Goal: Task Accomplishment & Management: Use online tool/utility

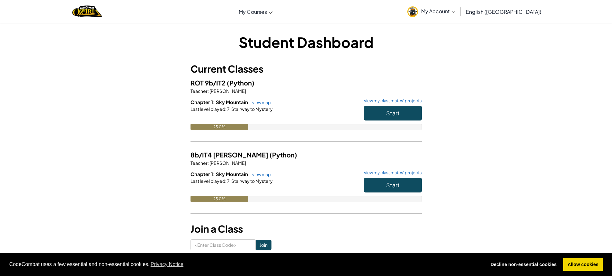
click at [507, 93] on div "Student Dashboard Current Classes ROT 9b/IT2 (Python) Teacher : [PERSON_NAME] C…" at bounding box center [306, 140] width 612 height 237
click at [399, 116] on button "Start" at bounding box center [393, 113] width 58 height 15
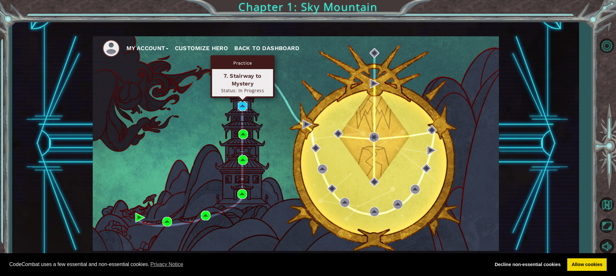
click at [241, 104] on img at bounding box center [243, 106] width 10 height 10
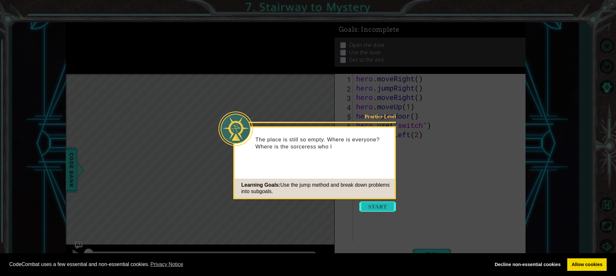
click at [389, 207] on button "Start" at bounding box center [378, 206] width 37 height 10
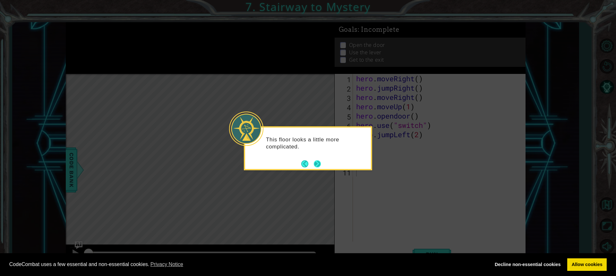
click at [317, 163] on button "Next" at bounding box center [317, 163] width 7 height 7
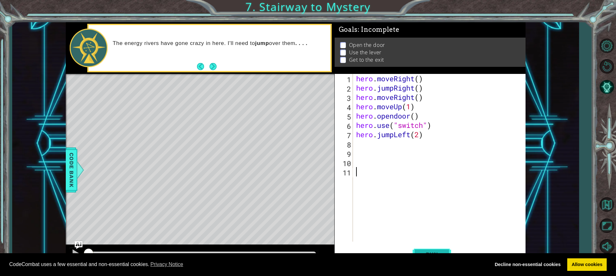
click at [435, 248] on button "Run" at bounding box center [432, 253] width 39 height 19
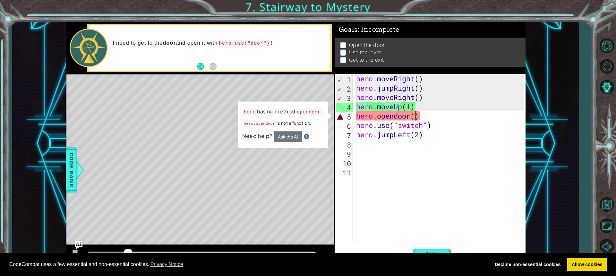
click at [416, 116] on div "hero . moveRight ( ) hero . jumpRight ( ) hero . moveRight ( ) hero . moveUp ( …" at bounding box center [441, 167] width 172 height 186
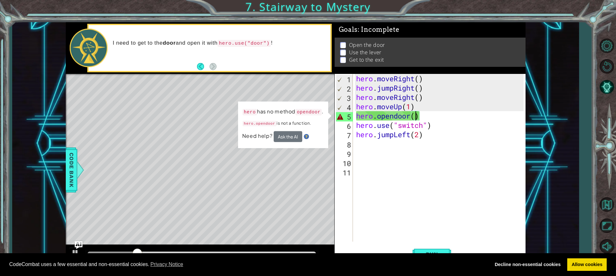
type textarea "hero.opendoor(1)"
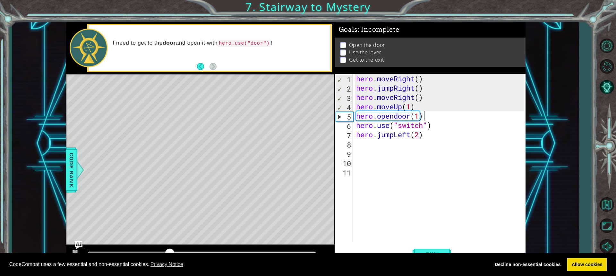
click at [435, 135] on div "hero . moveRight ( ) hero . jumpRight ( ) hero . moveRight ( ) hero . moveUp ( …" at bounding box center [441, 167] width 172 height 186
click at [424, 249] on button "Run" at bounding box center [432, 253] width 39 height 19
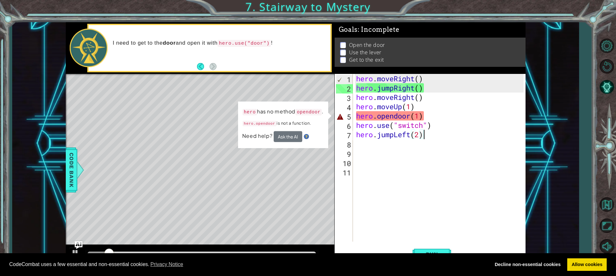
click at [419, 117] on div "hero . moveRight ( ) hero . jumpRight ( ) hero . moveRight ( ) hero . moveUp ( …" at bounding box center [441, 167] width 172 height 186
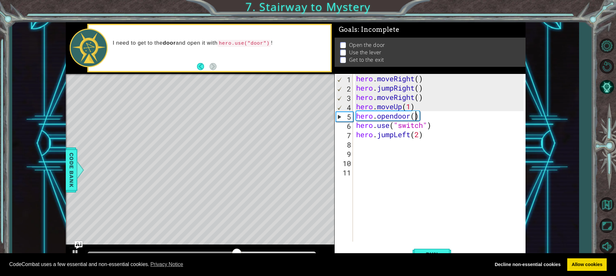
click at [410, 116] on div "hero . moveRight ( ) hero . jumpRight ( ) hero . moveRight ( ) hero . moveUp ( …" at bounding box center [441, 167] width 172 height 186
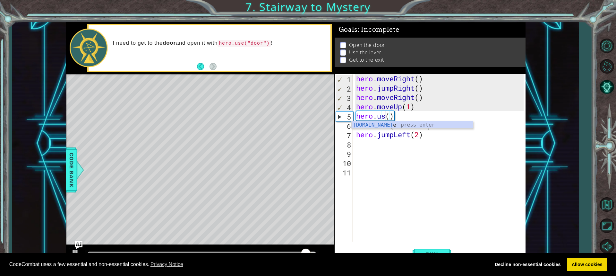
scroll to position [0, 1]
click at [396, 116] on div "hero . moveRight ( ) hero . jumpRight ( ) hero . moveRight ( ) hero . moveUp ( …" at bounding box center [441, 167] width 172 height 186
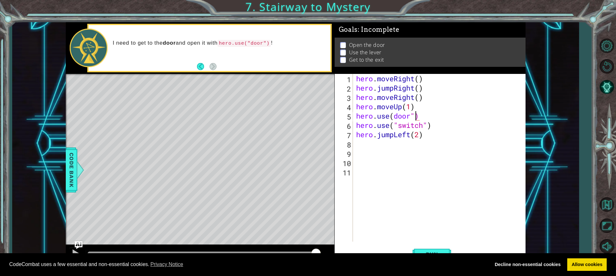
scroll to position [0, 3]
click at [394, 120] on div "hero . moveRight ( ) hero . jumpRight ( ) hero . moveRight ( ) hero . moveUp ( …" at bounding box center [441, 167] width 172 height 186
click at [395, 116] on div "hero . moveRight ( ) hero . jumpRight ( ) hero . moveRight ( ) hero . moveUp ( …" at bounding box center [441, 167] width 172 height 186
click at [436, 75] on div "hero . moveRight ( ) hero . jumpRight ( ) hero . moveRight ( ) hero . moveUp ( …" at bounding box center [441, 167] width 172 height 186
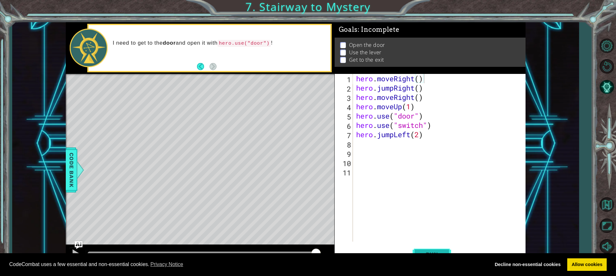
click at [422, 251] on span "Run" at bounding box center [432, 254] width 25 height 6
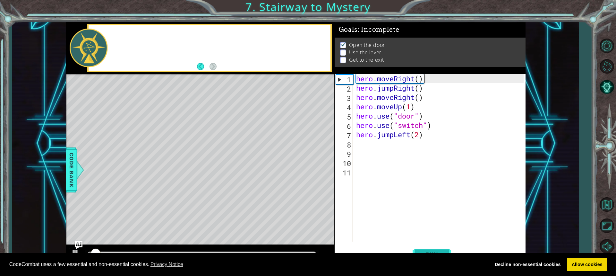
scroll to position [1, 0]
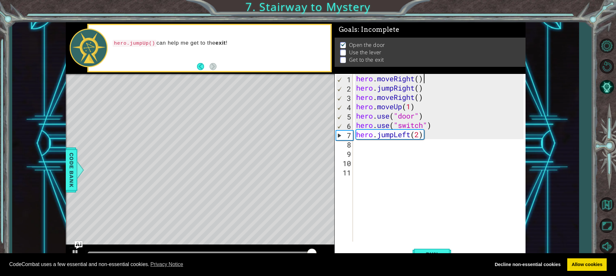
click at [433, 135] on div "hero . moveRight ( ) hero . jumpRight ( ) hero . moveRight ( ) hero . moveUp ( …" at bounding box center [441, 167] width 172 height 186
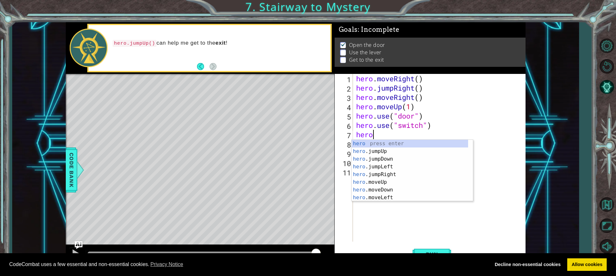
scroll to position [0, 1]
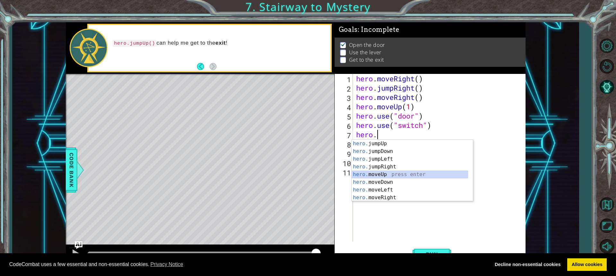
click at [393, 175] on div "hero. jumpUp press enter hero. jumpDown press enter hero. jumpLeft press enter …" at bounding box center [410, 178] width 117 height 77
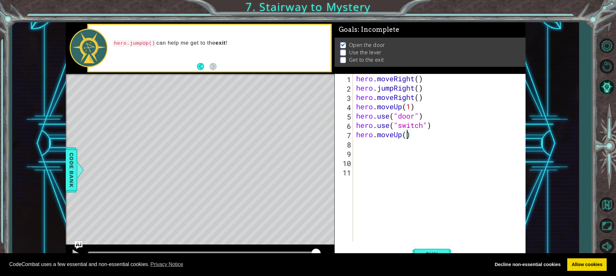
type textarea "hero.moveUp(2)"
click at [419, 136] on div "hero . moveRight ( ) hero . jumpRight ( ) hero . moveRight ( ) hero . moveUp ( …" at bounding box center [441, 167] width 172 height 186
click at [356, 144] on div "hero . moveRight ( ) hero . jumpRight ( ) hero . moveRight ( ) hero . moveUp ( …" at bounding box center [441, 167] width 172 height 186
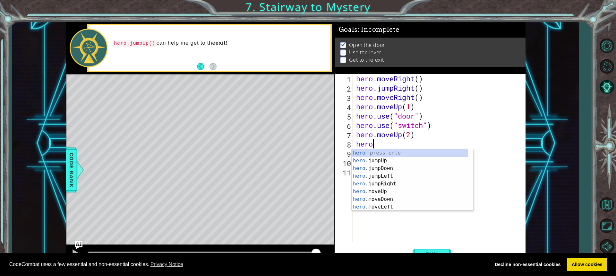
scroll to position [0, 1]
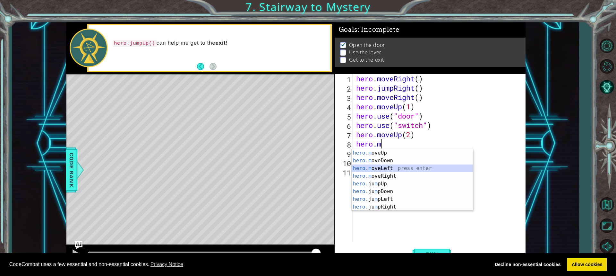
click at [398, 164] on div "hero.m oveUp press enter hero.m oveDown press enter hero.m oveLeft press enter …" at bounding box center [412, 187] width 121 height 77
type textarea "hero.moveLeft(1)"
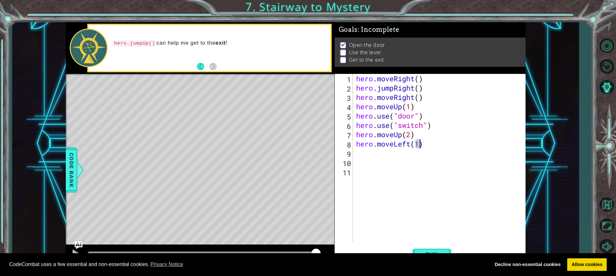
click at [363, 153] on div "hero . moveRight ( ) hero . jumpRight ( ) hero . moveRight ( ) hero . moveUp ( …" at bounding box center [441, 167] width 172 height 186
click at [395, 155] on div "hero . moveRight ( ) hero . jumpRight ( ) hero . moveRight ( ) hero . moveUp ( …" at bounding box center [441, 167] width 172 height 186
click at [423, 251] on span "Run" at bounding box center [432, 254] width 25 height 6
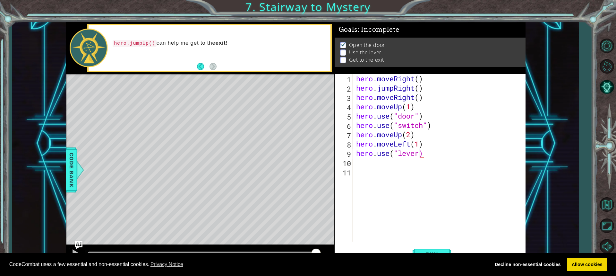
scroll to position [0, 3]
type textarea "hero.use("lever")"
click at [432, 250] on button "Run" at bounding box center [432, 253] width 39 height 19
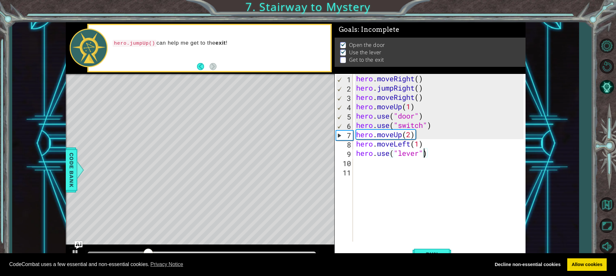
click at [436, 153] on div "hero . moveRight ( ) hero . jumpRight ( ) hero . moveRight ( ) hero . moveUp ( …" at bounding box center [441, 167] width 172 height 186
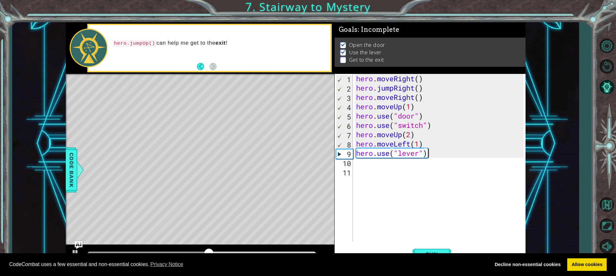
click at [431, 155] on div "hero . moveRight ( ) hero . jumpRight ( ) hero . moveRight ( ) hero . moveUp ( …" at bounding box center [441, 167] width 172 height 186
click at [359, 161] on div "hero . moveRight ( ) hero . jumpRight ( ) hero . moveRight ( ) hero . moveUp ( …" at bounding box center [441, 167] width 172 height 186
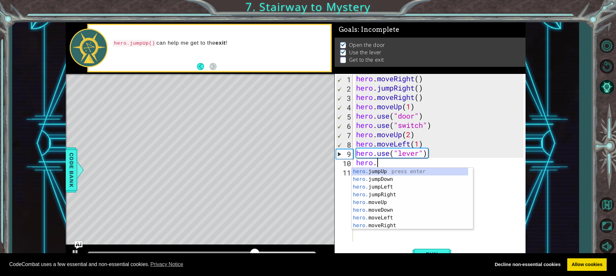
scroll to position [0, 1]
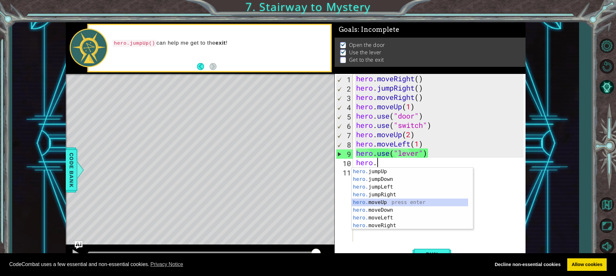
click at [375, 199] on div "hero. jumpUp press enter hero. jumpDown press enter hero. jumpLeft press enter …" at bounding box center [410, 206] width 117 height 77
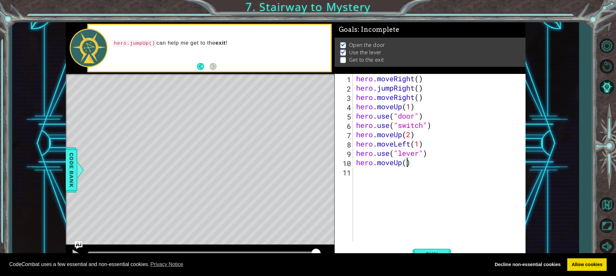
type textarea "hero.moveUp(2)"
click at [423, 164] on div "hero . moveRight ( ) hero . jumpRight ( ) hero . moveRight ( ) hero . moveUp ( …" at bounding box center [441, 167] width 172 height 186
click at [357, 170] on div "hero . moveRight ( ) hero . jumpRight ( ) hero . moveRight ( ) hero . moveUp ( …" at bounding box center [441, 167] width 172 height 186
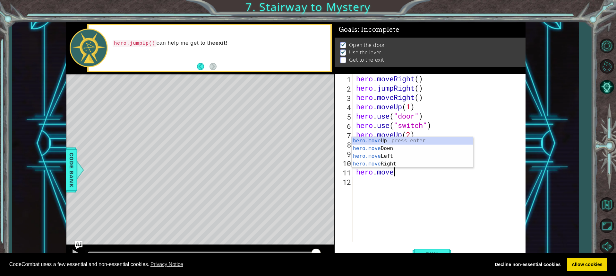
scroll to position [0, 1]
click at [389, 166] on div "hero.move Up press enter hero.move Down press enter hero.move Left press enter …" at bounding box center [412, 160] width 121 height 46
type textarea "hero.moveRight(1)"
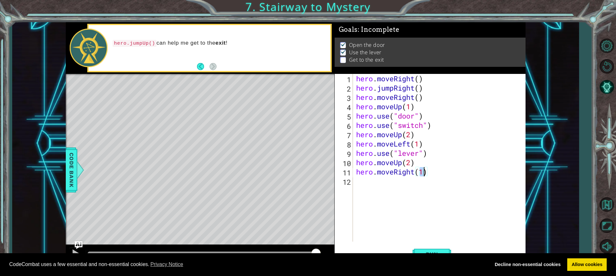
click at [436, 172] on div "hero . moveRight ( ) hero . jumpRight ( ) hero . moveRight ( ) hero . moveUp ( …" at bounding box center [441, 167] width 172 height 186
click at [363, 190] on div "hero . moveRight ( ) hero . jumpRight ( ) hero . moveRight ( ) hero . moveUp ( …" at bounding box center [441, 167] width 172 height 186
type textarea "hero.jump"
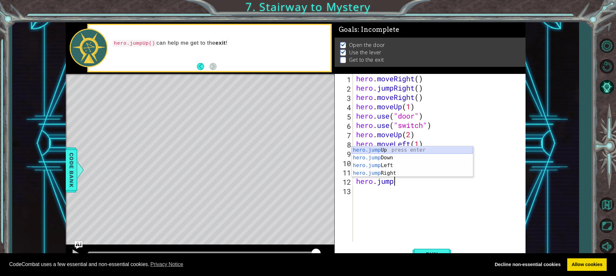
click at [426, 148] on div "hero.jump Up press enter hero.jump Down press enter hero.jump Left press enter …" at bounding box center [412, 169] width 121 height 46
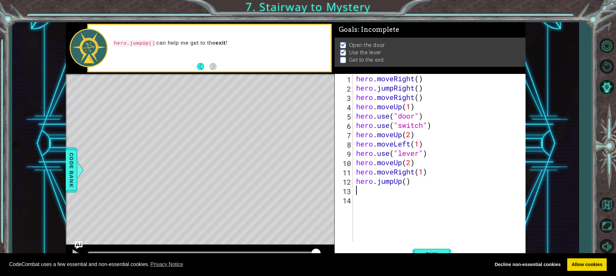
scroll to position [0, 0]
click at [426, 249] on button "Run" at bounding box center [432, 253] width 39 height 19
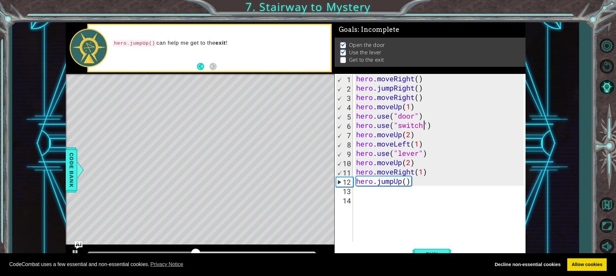
click at [425, 125] on div "hero . moveRight ( ) hero . jumpRight ( ) hero . moveRight ( ) hero . moveUp ( …" at bounding box center [441, 167] width 172 height 186
click at [433, 123] on div "hero . moveRight ( ) hero . jumpRight ( ) hero . moveRight ( ) hero . moveUp ( …" at bounding box center [441, 167] width 172 height 186
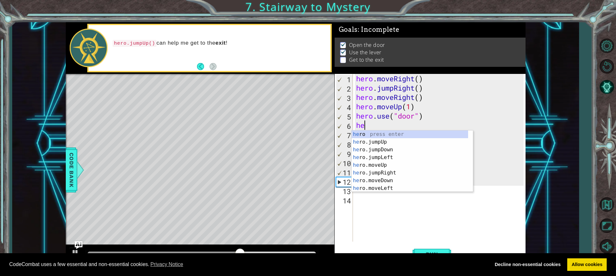
type textarea "h"
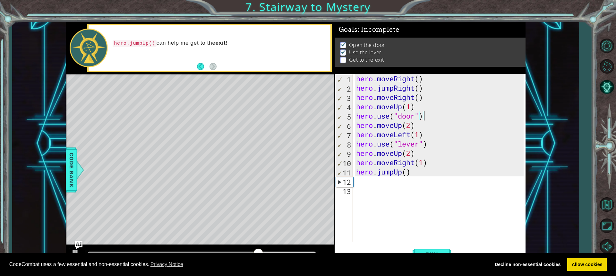
click at [413, 127] on div "hero . moveRight ( ) hero . jumpRight ( ) hero . moveRight ( ) hero . moveUp ( …" at bounding box center [441, 167] width 172 height 186
click at [402, 125] on div "hero . moveRight ( ) hero . jumpRight ( ) hero . moveRight ( ) hero . moveUp ( …" at bounding box center [441, 167] width 172 height 186
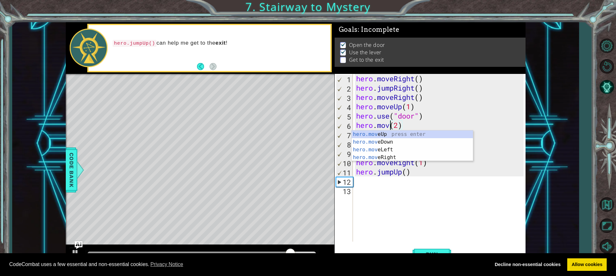
scroll to position [0, 2]
click at [373, 147] on div "hero.move Up press enter hero.move Down press enter hero.move Left press enter …" at bounding box center [412, 153] width 121 height 46
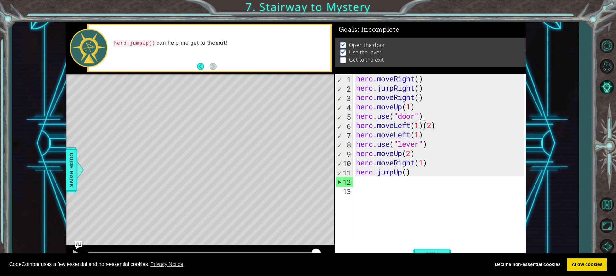
click at [424, 126] on div "hero . moveRight ( ) hero . jumpRight ( ) hero . moveRight ( ) hero . moveUp ( …" at bounding box center [441, 167] width 172 height 186
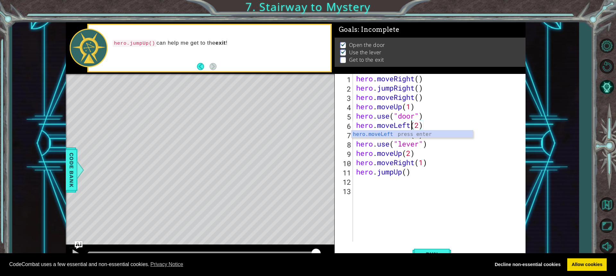
click at [429, 117] on div "hero . moveRight ( ) hero . jumpRight ( ) hero . moveRight ( ) hero . moveUp ( …" at bounding box center [441, 167] width 172 height 186
click at [412, 136] on div "hero . moveRight ( ) hero . jumpRight ( ) hero . moveRight ( ) hero . moveUp ( …" at bounding box center [441, 167] width 172 height 186
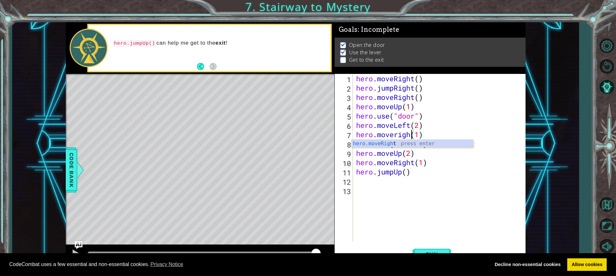
scroll to position [0, 3]
click at [418, 154] on div "hero . moveRight ( ) hero . jumpRight ( ) hero . moveRight ( ) hero . moveUp ( …" at bounding box center [441, 167] width 172 height 186
click at [432, 145] on div "hero . moveRight ( ) hero . jumpRight ( ) hero . moveRight ( ) hero . moveUp ( …" at bounding box center [441, 167] width 172 height 186
click at [433, 249] on button "Run" at bounding box center [432, 253] width 39 height 19
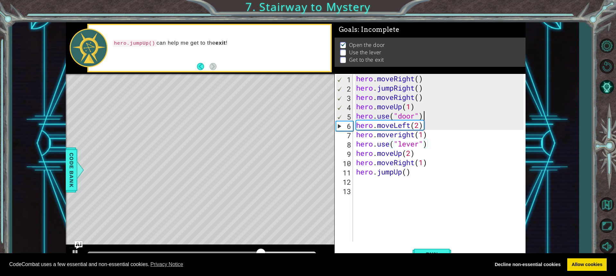
click at [424, 115] on div "hero . moveRight ( ) hero . jumpRight ( ) hero . moveRight ( ) hero . moveUp ( …" at bounding box center [441, 167] width 172 height 186
click at [421, 125] on div "hero . moveRight ( ) hero . jumpRight ( ) hero . moveRight ( ) hero . moveUp ( …" at bounding box center [441, 167] width 172 height 186
click at [411, 126] on div "hero . moveRight ( ) hero . jumpRight ( ) hero . moveRight ( ) hero . moveUp ( …" at bounding box center [441, 167] width 172 height 186
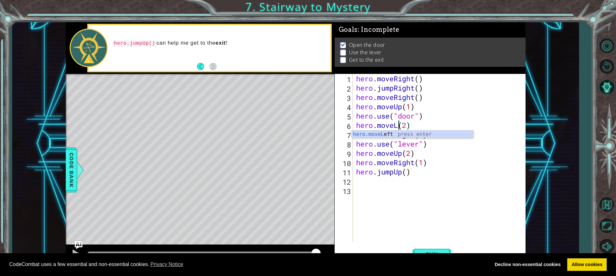
scroll to position [0, 2]
click at [426, 121] on div "hero . moveRight ( ) hero . jumpRight ( ) hero . moveRight ( ) hero . moveUp ( …" at bounding box center [441, 167] width 172 height 186
click at [415, 137] on div "hero . moveRight ( ) hero . jumpRight ( ) hero . moveRight ( ) hero . moveUp ( …" at bounding box center [441, 167] width 172 height 186
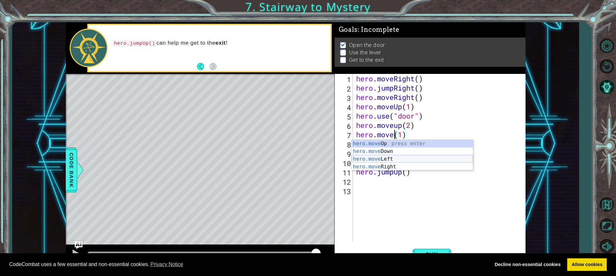
click at [398, 158] on div "hero.move Up press enter hero.move Down press enter hero.move Left press enter …" at bounding box center [412, 163] width 121 height 46
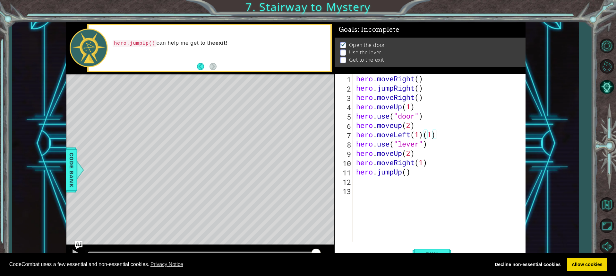
click at [436, 132] on div "hero . moveRight ( ) hero . jumpRight ( ) hero . moveRight ( ) hero . moveUp ( …" at bounding box center [441, 167] width 172 height 186
click at [420, 133] on div "hero . moveRight ( ) hero . jumpRight ( ) hero . moveRight ( ) hero . moveUp ( …" at bounding box center [441, 167] width 172 height 186
click at [418, 172] on div "hero . moveRight ( ) hero . jumpRight ( ) hero . moveRight ( ) hero . moveUp ( …" at bounding box center [441, 167] width 172 height 186
drag, startPoint x: 439, startPoint y: 248, endPoint x: 429, endPoint y: 245, distance: 10.8
click at [439, 248] on button "Run" at bounding box center [432, 253] width 39 height 19
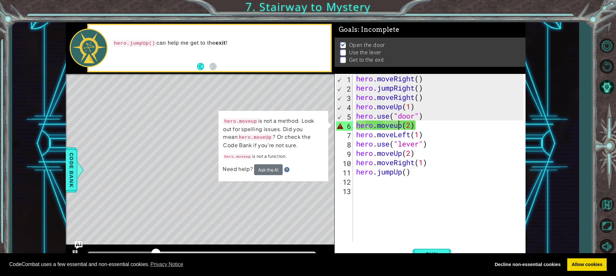
click at [397, 126] on div "hero . moveRight ( ) hero . jumpRight ( ) hero . moveRight ( ) hero . moveUp ( …" at bounding box center [441, 167] width 172 height 186
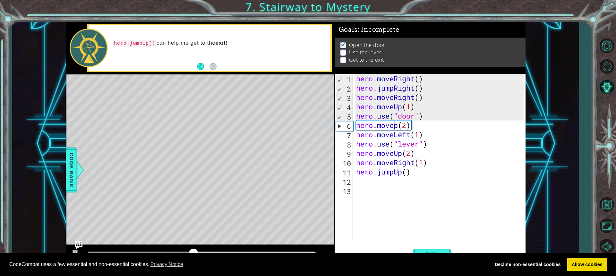
click at [372, 130] on body "Cookie Policy CodeCombat uses a few essential and non-essential cookies. Privac…" at bounding box center [308, 138] width 616 height 276
click at [395, 130] on div "hero . moveRight ( ) hero . jumpRight ( ) hero . moveRight ( ) hero . moveUp ( …" at bounding box center [441, 167] width 172 height 186
click at [393, 123] on div "hero . moveRight ( ) hero . jumpRight ( ) hero . moveRight ( ) hero . moveUp ( …" at bounding box center [441, 167] width 172 height 186
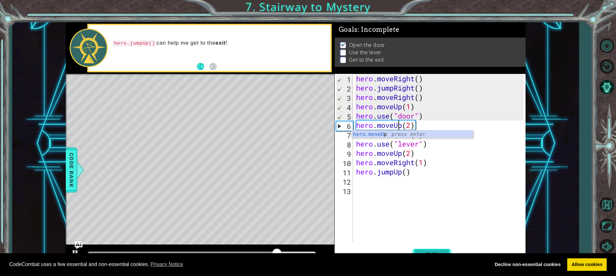
click at [427, 252] on span "Run" at bounding box center [432, 254] width 25 height 6
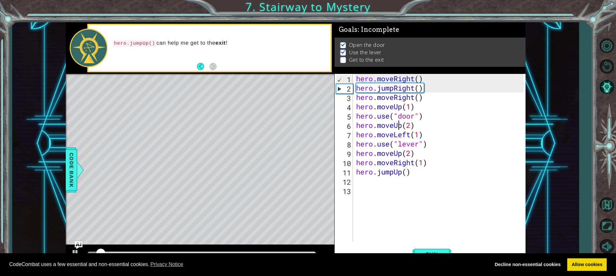
click at [420, 169] on div "hero . moveRight ( ) hero . jumpRight ( ) hero . moveRight ( ) hero . moveUp ( …" at bounding box center [441, 167] width 172 height 186
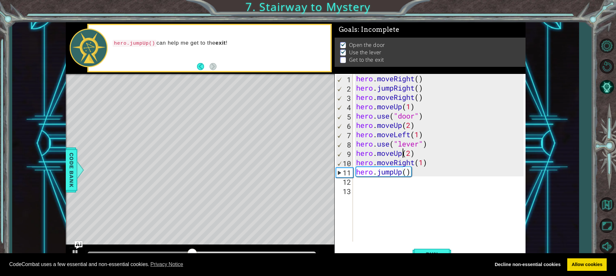
click at [403, 154] on div "hero . moveRight ( ) hero . jumpRight ( ) hero . moveRight ( ) hero . moveUp ( …" at bounding box center [441, 167] width 172 height 186
click at [431, 145] on div "hero . moveRight ( ) hero . jumpRight ( ) hero . moveRight ( ) hero . moveUp ( …" at bounding box center [441, 167] width 172 height 186
click at [428, 251] on span "Run" at bounding box center [432, 254] width 25 height 6
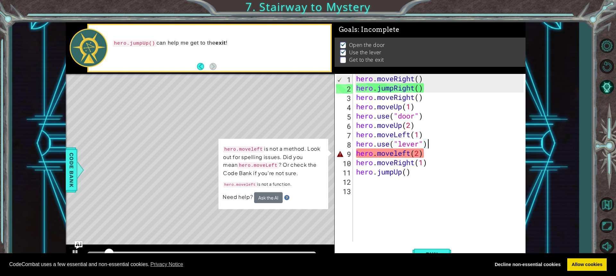
click at [411, 153] on div "hero . moveRight ( ) hero . jumpRight ( ) hero . moveRight ( ) hero . moveUp ( …" at bounding box center [441, 167] width 172 height 186
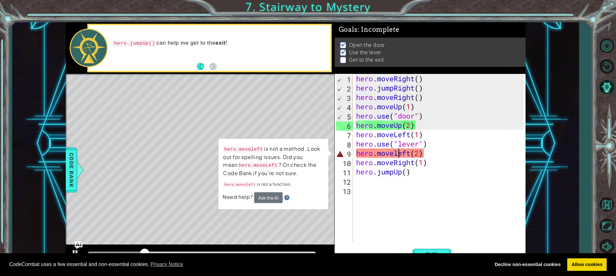
drag, startPoint x: 398, startPoint y: 153, endPoint x: 375, endPoint y: 150, distance: 23.3
click at [396, 152] on div "hero . moveRight ( ) hero . jumpRight ( ) hero . moveRight ( ) hero . moveUp ( …" at bounding box center [441, 167] width 172 height 186
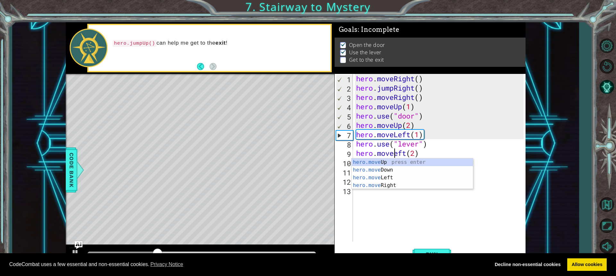
scroll to position [0, 2]
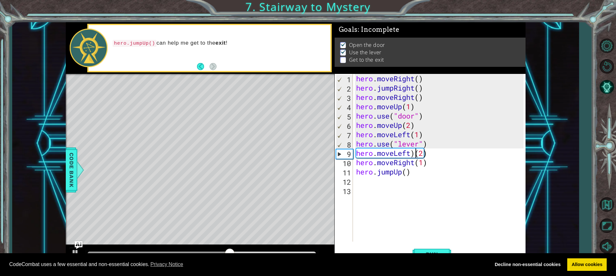
click at [415, 152] on div "hero . moveRight ( ) hero . jumpRight ( ) hero . moveRight ( ) hero . moveUp ( …" at bounding box center [441, 167] width 172 height 186
click at [430, 250] on button "Run" at bounding box center [432, 253] width 39 height 19
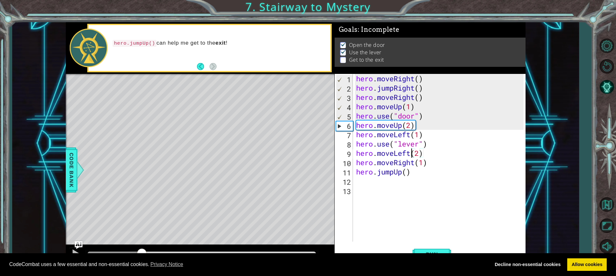
drag, startPoint x: 112, startPoint y: 248, endPoint x: 140, endPoint y: 252, distance: 28.2
click at [140, 252] on div at bounding box center [142, 254] width 12 height 12
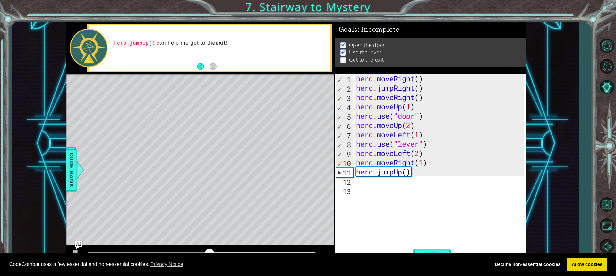
click at [424, 163] on div "hero . moveRight ( ) hero . jumpRight ( ) hero . moveRight ( ) hero . moveUp ( …" at bounding box center [441, 167] width 172 height 186
click at [414, 164] on div "hero . moveRight ( ) hero . jumpRight ( ) hero . moveRight ( ) hero . moveUp ( …" at bounding box center [441, 167] width 172 height 186
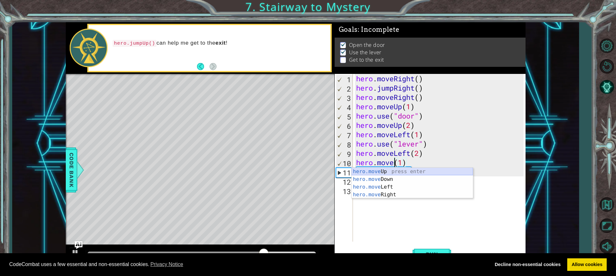
click at [387, 171] on div "hero.move Up press enter hero.move Down press enter hero.move Left press enter …" at bounding box center [412, 191] width 121 height 46
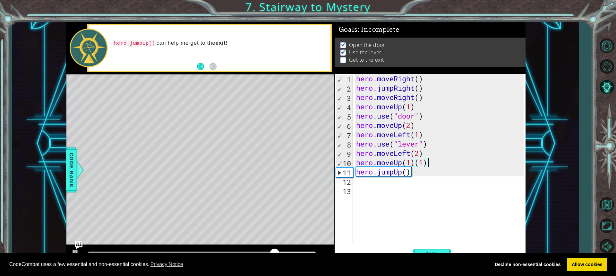
click at [427, 161] on div "hero . moveRight ( ) hero . jumpRight ( ) hero . moveRight ( ) hero . moveUp ( …" at bounding box center [441, 167] width 172 height 186
drag, startPoint x: 408, startPoint y: 170, endPoint x: 407, endPoint y: 174, distance: 4.5
click at [407, 174] on div "hero . moveRight ( ) hero . jumpRight ( ) hero . moveRight ( ) hero . moveUp ( …" at bounding box center [441, 167] width 172 height 186
type textarea "hero.jumpUp(1)"
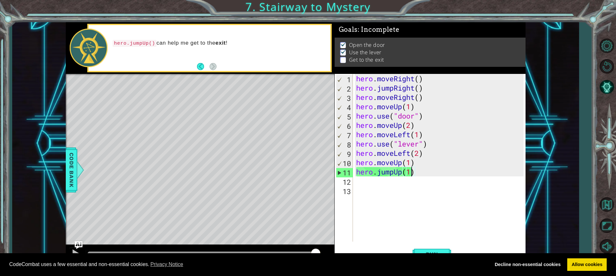
click at [422, 171] on div "hero . moveRight ( ) hero . jumpRight ( ) hero . moveRight ( ) hero . moveUp ( …" at bounding box center [441, 167] width 172 height 186
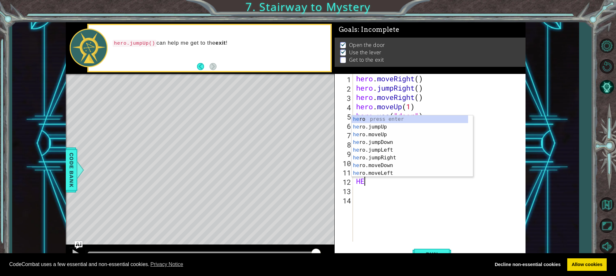
scroll to position [0, 0]
click at [387, 166] on div "h ero press enter h ero.jumpUp press enter h ero.moveUp press enter h ero.jumpD…" at bounding box center [410, 153] width 117 height 77
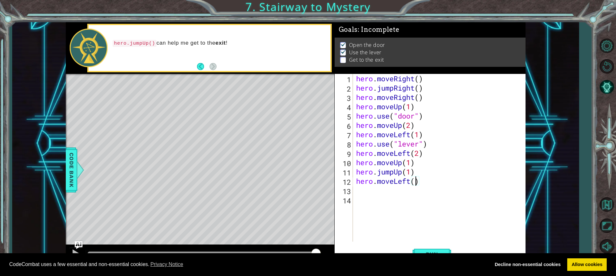
scroll to position [0, 3]
click at [430, 248] on button "Run" at bounding box center [432, 253] width 39 height 19
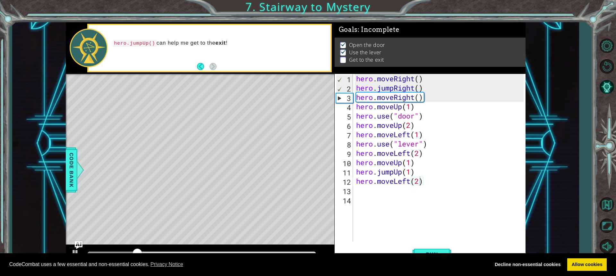
drag, startPoint x: 127, startPoint y: 247, endPoint x: 143, endPoint y: 247, distance: 15.7
click at [143, 247] on div at bounding box center [200, 254] width 269 height 21
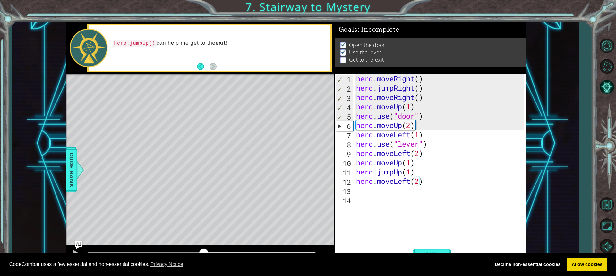
drag, startPoint x: 150, startPoint y: 248, endPoint x: 204, endPoint y: 252, distance: 54.7
click at [204, 252] on div at bounding box center [204, 254] width 12 height 12
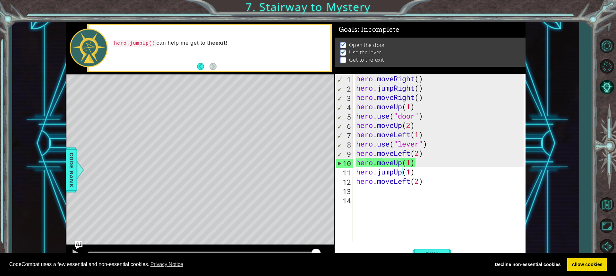
click at [402, 174] on div "hero . moveRight ( ) hero . jumpRight ( ) hero . moveRight ( ) hero . moveUp ( …" at bounding box center [441, 167] width 172 height 186
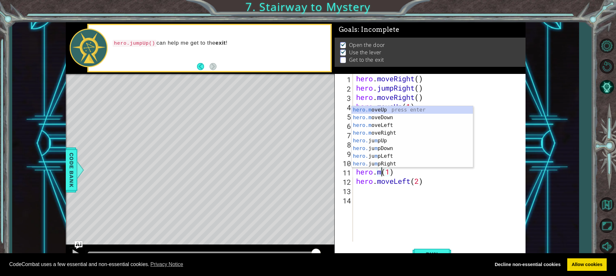
scroll to position [0, 1]
click at [379, 110] on div "hero.m oveUp press enter hero.m oveDown press enter hero.m oveLeft press enter …" at bounding box center [412, 144] width 121 height 77
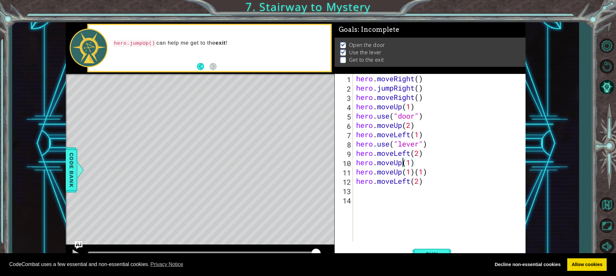
click at [402, 162] on div "hero . moveRight ( ) hero . jumpRight ( ) hero . moveRight ( ) hero . moveUp ( …" at bounding box center [441, 167] width 172 height 186
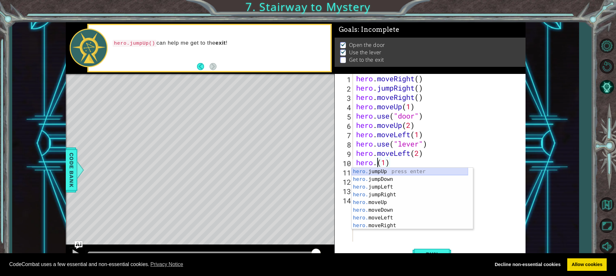
click at [390, 170] on div "hero. jumpUp press enter hero. jumpDown press enter hero. jumpLeft press enter …" at bounding box center [410, 206] width 117 height 77
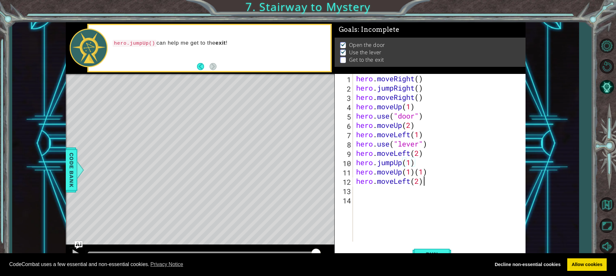
click at [438, 179] on div "hero . moveRight ( ) hero . jumpRight ( ) hero . moveRight ( ) hero . moveUp ( …" at bounding box center [441, 167] width 172 height 186
click at [414, 174] on div "hero . moveRight ( ) hero . jumpRight ( ) hero . moveRight ( ) hero . moveUp ( …" at bounding box center [441, 167] width 172 height 186
click at [439, 247] on button "Run" at bounding box center [432, 253] width 39 height 19
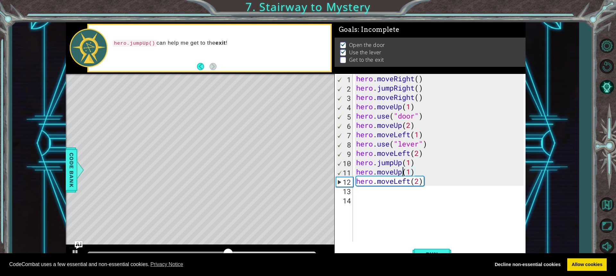
click at [414, 172] on div "hero . moveRight ( ) hero . jumpRight ( ) hero . moveRight ( ) hero . moveUp ( …" at bounding box center [441, 167] width 172 height 186
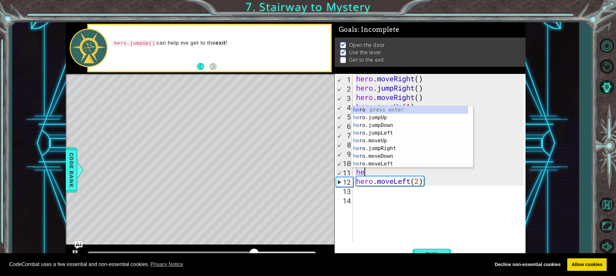
scroll to position [0, 0]
type textarea "h"
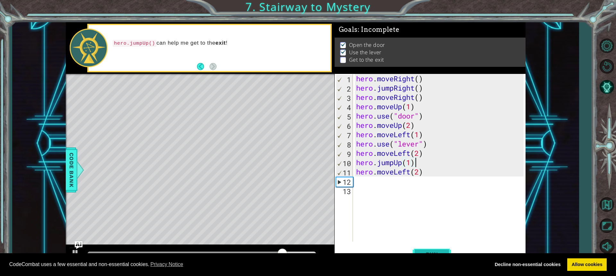
click at [433, 248] on button "Run" at bounding box center [432, 253] width 39 height 19
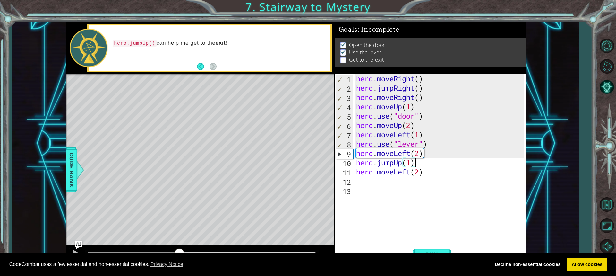
drag, startPoint x: 102, startPoint y: 248, endPoint x: 181, endPoint y: 253, distance: 78.5
click at [180, 253] on body "Cookie Policy CodeCombat uses a few essential and non-essential cookies. Privac…" at bounding box center [308, 138] width 616 height 276
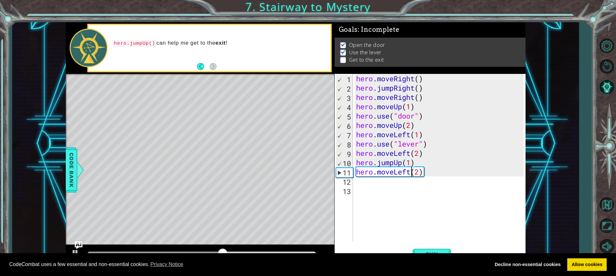
click at [410, 174] on div "hero . moveRight ( ) hero . jumpRight ( ) hero . moveRight ( ) hero . moveUp ( …" at bounding box center [441, 167] width 172 height 186
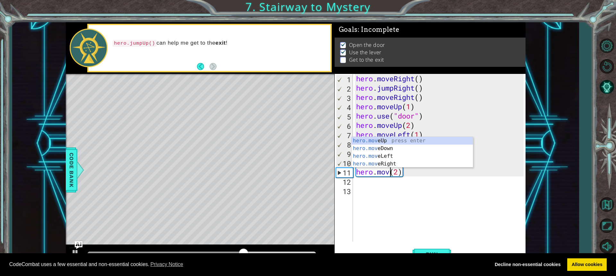
scroll to position [0, 2]
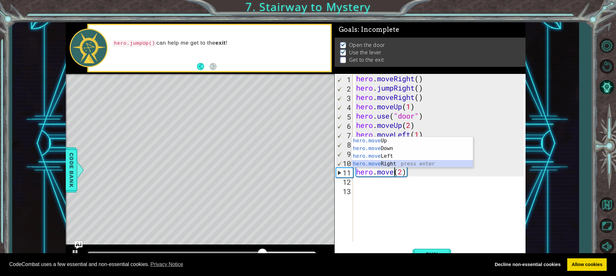
click at [379, 164] on div "hero.move Up press enter hero.move Down press enter hero.move Left press enter …" at bounding box center [412, 160] width 121 height 46
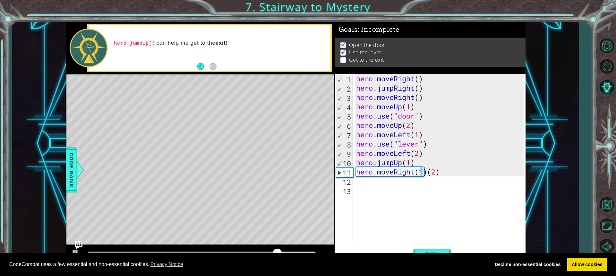
click at [427, 171] on div "hero . moveRight ( ) hero . jumpRight ( ) hero . moveRight ( ) hero . moveUp ( …" at bounding box center [441, 167] width 172 height 186
type textarea "hero.moveRight(2)"
click at [431, 251] on span "Run" at bounding box center [432, 254] width 25 height 6
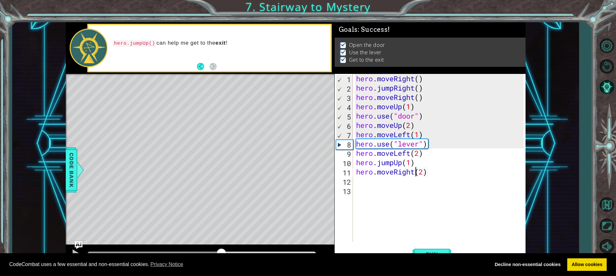
drag, startPoint x: 107, startPoint y: 249, endPoint x: 222, endPoint y: 250, distance: 114.6
click at [222, 250] on div at bounding box center [222, 254] width 12 height 12
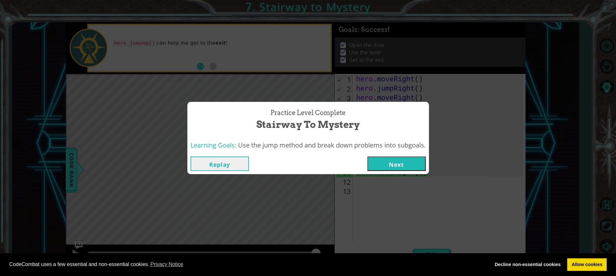
click at [388, 162] on button "Next" at bounding box center [397, 163] width 58 height 14
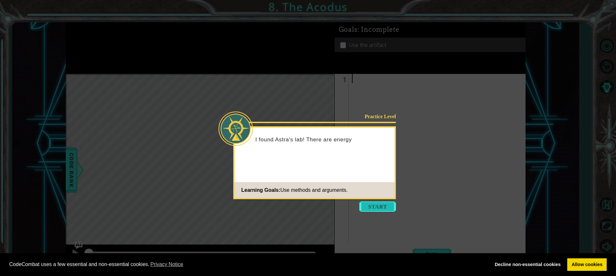
click at [379, 204] on button "Start" at bounding box center [378, 206] width 37 height 10
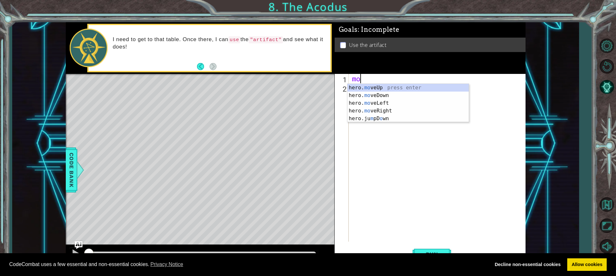
type textarea "m"
type textarea "hero"
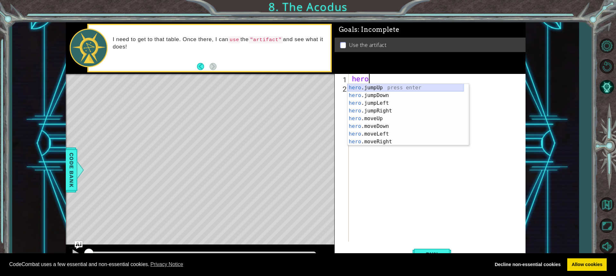
click at [385, 87] on div "hero .jumpUp press enter hero .jumpDown press enter hero .jumpLeft press enter …" at bounding box center [406, 122] width 117 height 77
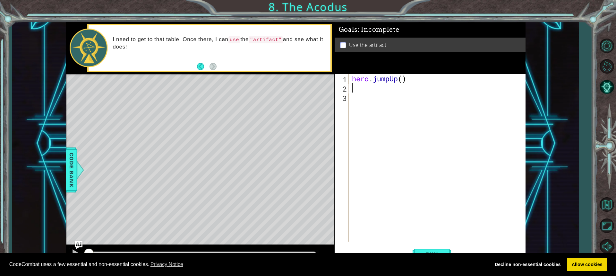
scroll to position [0, 0]
click at [401, 79] on div "hero . jumpUp ( )" at bounding box center [439, 167] width 176 height 186
drag, startPoint x: 401, startPoint y: 79, endPoint x: 404, endPoint y: 81, distance: 3.8
click at [404, 81] on div "hero . jumpUp ( )" at bounding box center [439, 167] width 176 height 186
click at [404, 81] on div "hero . jumpUp ( )" at bounding box center [437, 158] width 173 height 168
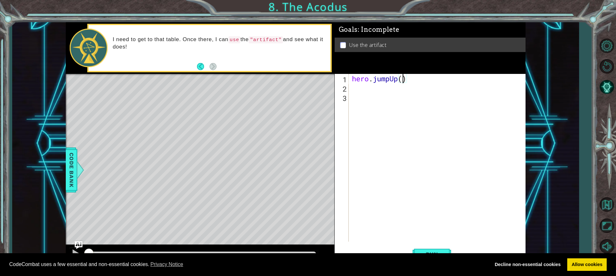
type textarea "hero.jumpUp(2)"
click at [417, 83] on div "hero . jumpUp ( 2 )" at bounding box center [439, 167] width 176 height 186
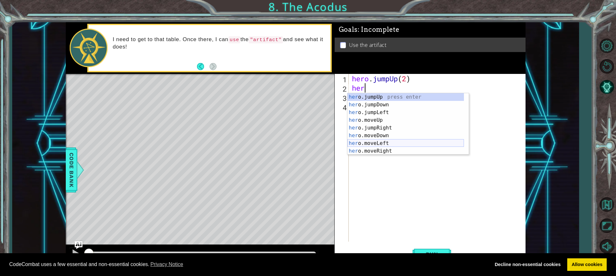
click at [382, 144] on div "her o.jumpUp press enter her o.jumpDown press enter her o.jumpLeft press enter …" at bounding box center [406, 131] width 117 height 77
type textarea "hero.moveLeft(1)"
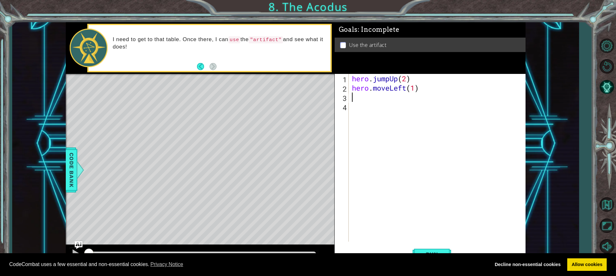
click at [367, 100] on div "hero . jumpUp ( 2 ) hero . moveLeft ( 1 )" at bounding box center [439, 167] width 176 height 186
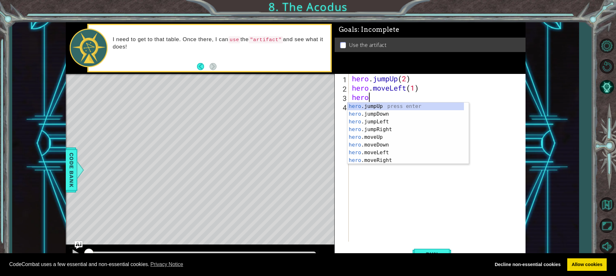
scroll to position [0, 0]
click at [393, 143] on div "hero .jumpUp press enter hero .jumpDown press enter hero .jumpLeft press enter …" at bounding box center [406, 140] width 117 height 77
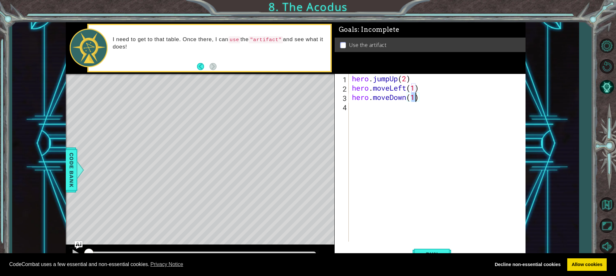
click at [416, 99] on div "hero . jumpUp ( 2 ) hero . moveLeft ( 1 ) hero . moveDown ( 1 )" at bounding box center [437, 158] width 173 height 168
drag, startPoint x: 432, startPoint y: 89, endPoint x: 432, endPoint y: 94, distance: 4.8
click at [431, 93] on div "hero . jumpUp ( 2 ) hero . moveLeft ( 1 ) hero . moveDown ( 2 )" at bounding box center [439, 167] width 176 height 186
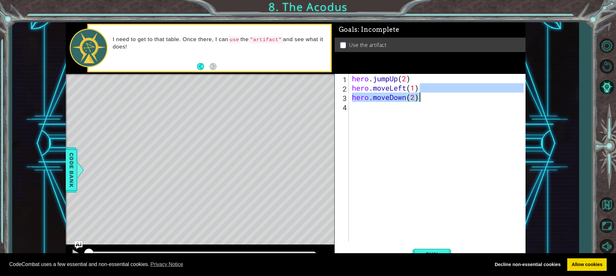
click at [424, 100] on div "hero . jumpUp ( 2 ) hero . moveLeft ( 1 ) hero . moveDown ( 2 )" at bounding box center [437, 158] width 173 height 168
type textarea "hero.moveDown(2)"
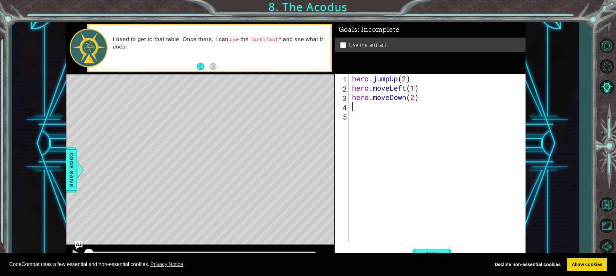
scroll to position [0, 0]
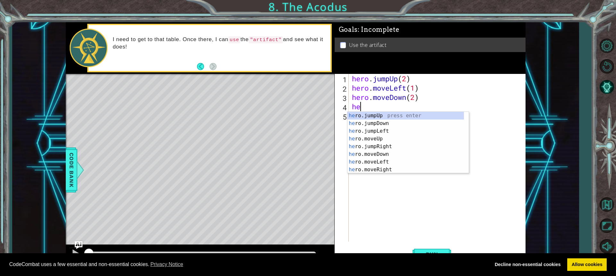
type textarea "her"
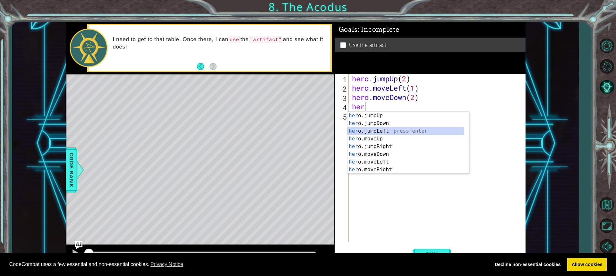
click at [386, 130] on div "her o.jumpUp press enter her o.jumpDown press enter her o.jumpLeft press enter …" at bounding box center [406, 150] width 117 height 77
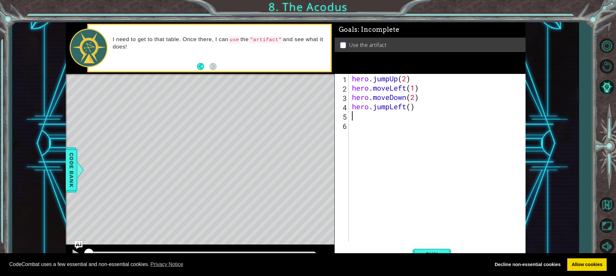
click at [412, 108] on div "hero . jumpUp ( 2 ) hero . moveLeft ( 1 ) hero . moveDown ( 2 ) hero . jumpLeft…" at bounding box center [439, 167] width 176 height 186
type textarea "hero.jumpLeft(1)"
click at [420, 104] on div "hero . jumpUp ( 2 ) hero . moveLeft ( 1 ) hero . moveDown ( 2 ) hero . jumpLeft…" at bounding box center [439, 167] width 176 height 186
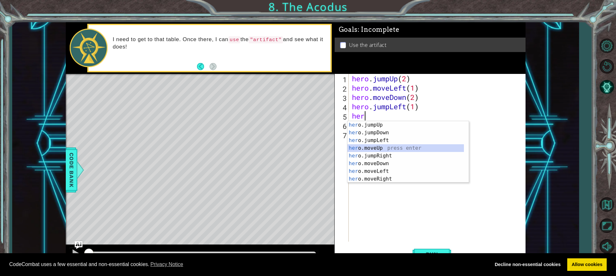
click at [398, 145] on div "her o.jumpUp press enter her o.jumpDown press enter her o.jumpLeft press enter …" at bounding box center [406, 159] width 117 height 77
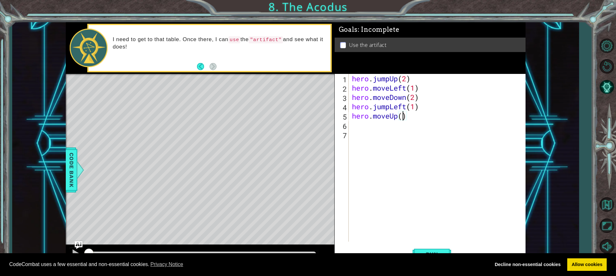
type textarea "hero.moveUp(2)"
click at [420, 119] on div "hero . jumpUp ( 2 ) hero . moveLeft ( 1 ) hero . moveDown ( 2 ) hero . jumpLeft…" at bounding box center [439, 167] width 176 height 186
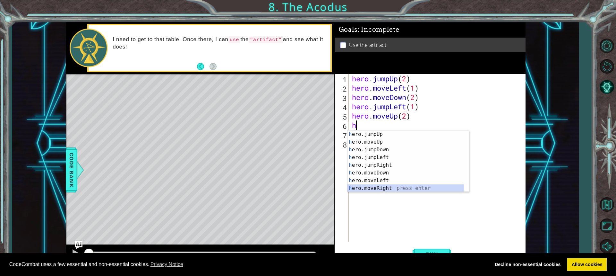
click at [387, 188] on div "h ero.jumpUp press enter h ero.moveUp press enter h ero.jumpDown press enter h …" at bounding box center [406, 168] width 117 height 77
type textarea "hero.moveRight(1)"
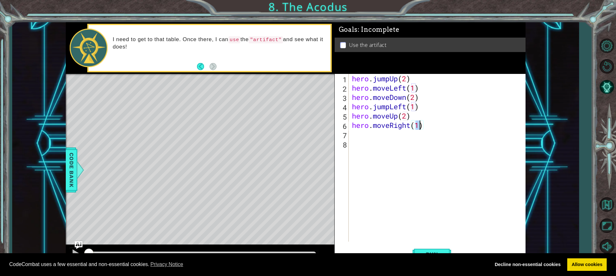
click at [430, 123] on div "hero . jumpUp ( 2 ) hero . moveLeft ( 1 ) hero . moveDown ( 2 ) hero . jumpLeft…" at bounding box center [439, 167] width 176 height 186
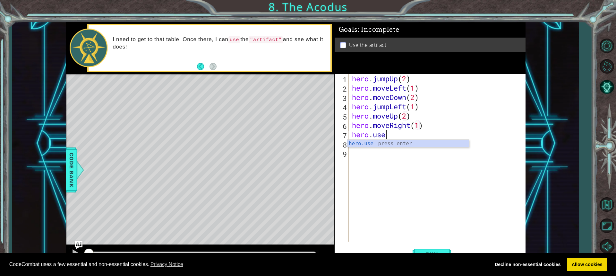
scroll to position [0, 1]
type textarea "hero.use()"
click at [390, 139] on div "hero . jumpUp ( 2 ) hero . moveLeft ( 1 ) hero . moveDown ( 2 ) hero . jumpLeft…" at bounding box center [439, 167] width 176 height 186
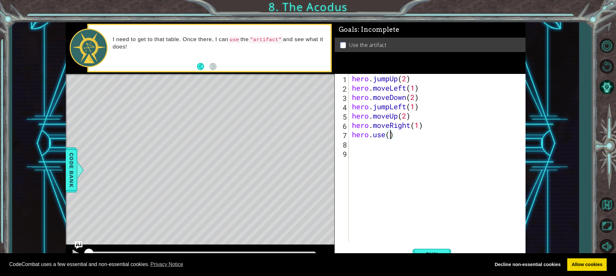
click at [390, 135] on div "hero . jumpUp ( 2 ) hero . moveLeft ( 1 ) hero . moveDown ( 2 ) hero . jumpLeft…" at bounding box center [439, 167] width 176 height 186
type textarea "hero.use("artifact")"
click at [417, 251] on button "Run" at bounding box center [432, 253] width 39 height 19
